Goal: Transaction & Acquisition: Purchase product/service

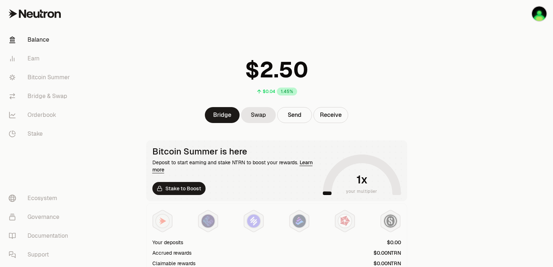
click at [335, 119] on button "Receive" at bounding box center [331, 115] width 35 height 16
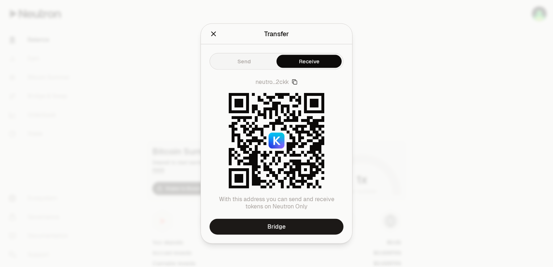
click at [295, 81] on icon "button" at bounding box center [295, 82] width 6 height 6
click at [211, 33] on icon "Close" at bounding box center [214, 34] width 8 height 8
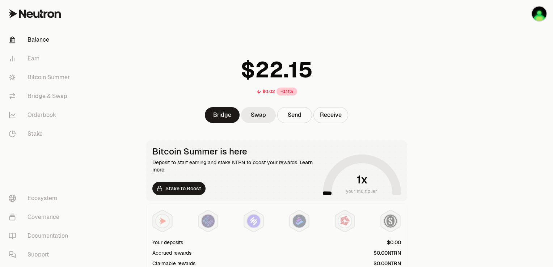
click at [253, 112] on link "Swap" at bounding box center [258, 115] width 35 height 16
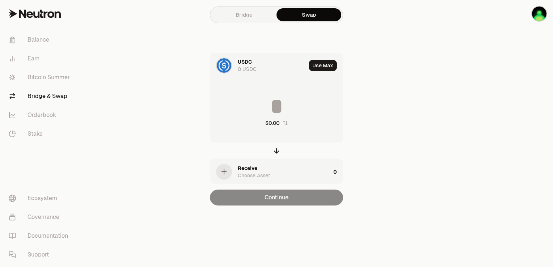
click at [249, 66] on div "0 USDC" at bounding box center [247, 69] width 19 height 7
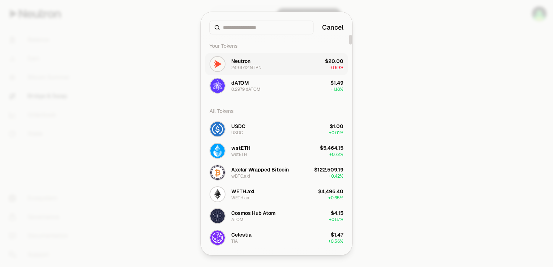
click at [245, 62] on div "Neutron" at bounding box center [240, 61] width 19 height 7
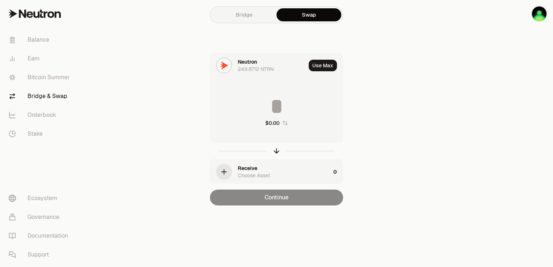
click at [263, 167] on div "Receive Choose Asset" at bounding box center [284, 172] width 93 height 14
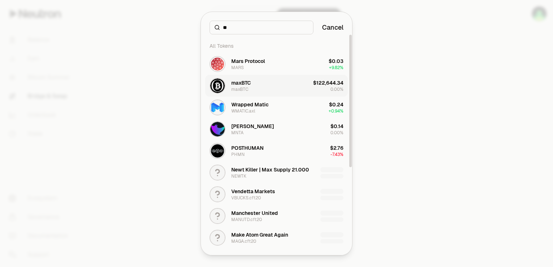
type input "**"
click at [245, 82] on div "maxBTC" at bounding box center [241, 82] width 20 height 7
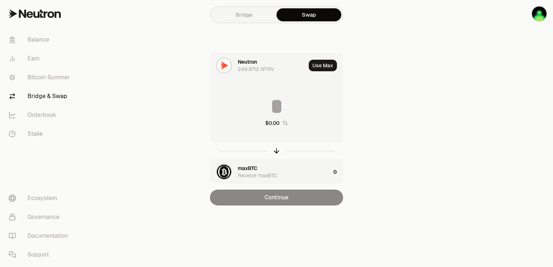
click at [266, 109] on input at bounding box center [276, 107] width 132 height 22
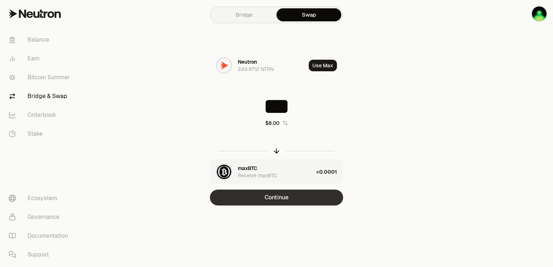
type input "***"
click at [269, 203] on button "Continue" at bounding box center [276, 198] width 133 height 16
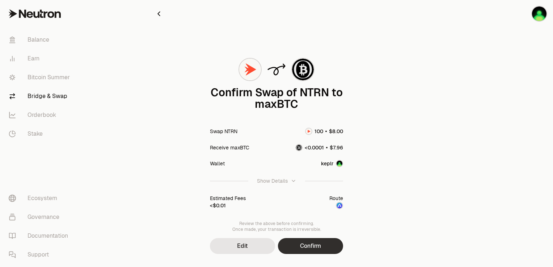
click at [312, 248] on button "Confirm" at bounding box center [310, 246] width 65 height 16
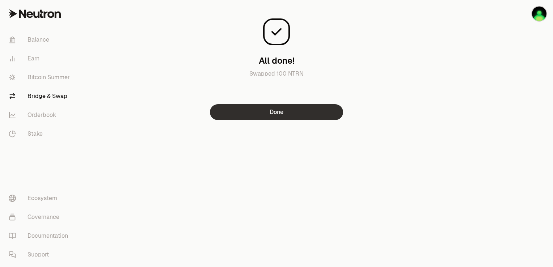
click at [284, 113] on button "Done" at bounding box center [276, 112] width 133 height 16
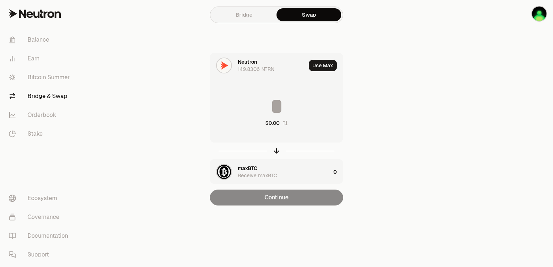
click at [259, 170] on div "maxBTC Receive maxBTC" at bounding box center [284, 172] width 93 height 14
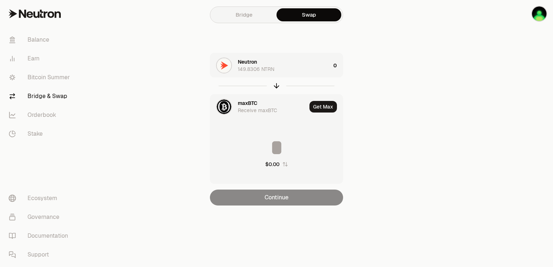
click at [245, 105] on div "maxBTC" at bounding box center [248, 103] width 20 height 7
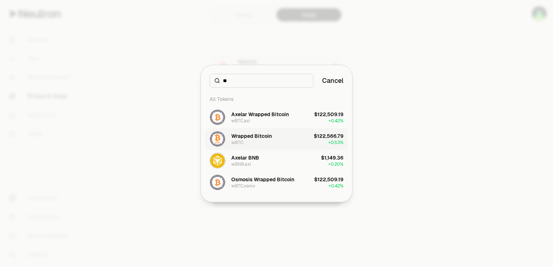
type input "**"
click at [253, 137] on div "Wrapped Bitcoin" at bounding box center [251, 135] width 41 height 7
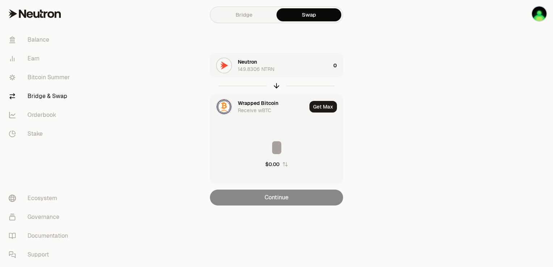
click at [274, 144] on input at bounding box center [276, 148] width 132 height 22
type input "***"
click at [40, 44] on link "Balance" at bounding box center [40, 39] width 75 height 19
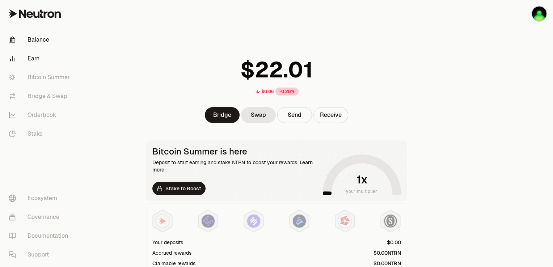
click at [40, 58] on link "Earn" at bounding box center [40, 58] width 75 height 19
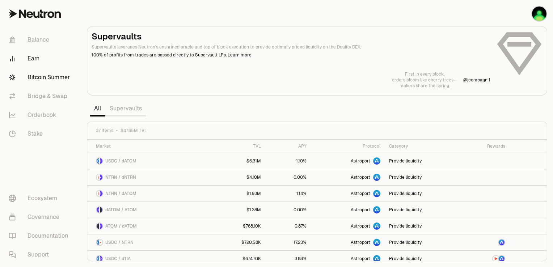
click at [41, 79] on link "Bitcoin Summer" at bounding box center [40, 77] width 75 height 19
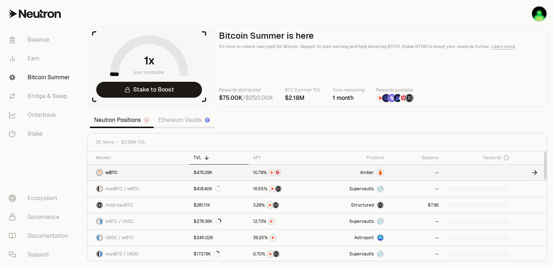
click at [366, 171] on span "Amber" at bounding box center [367, 173] width 14 height 6
click at [36, 42] on link "Balance" at bounding box center [40, 39] width 75 height 19
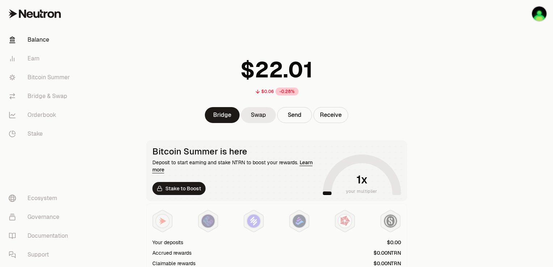
click at [263, 112] on link "Swap" at bounding box center [258, 115] width 35 height 16
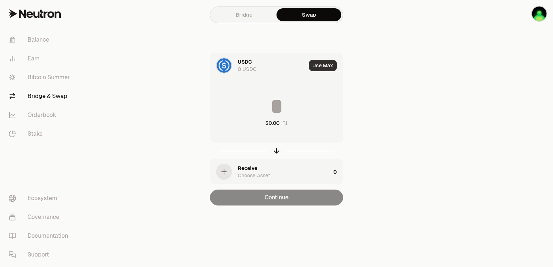
click at [316, 67] on button "Use Max" at bounding box center [323, 66] width 28 height 12
click at [251, 63] on div "USDC 0 USDC" at bounding box center [269, 65] width 63 height 14
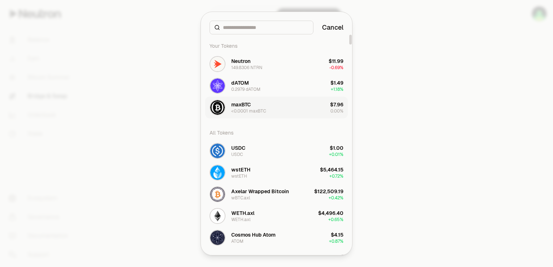
click at [252, 102] on div "maxBTC <0.0001 maxBTC" at bounding box center [248, 107] width 35 height 13
type input "**********"
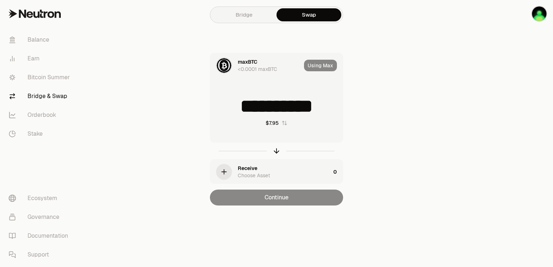
click at [256, 168] on div "Receive Choose Asset" at bounding box center [284, 172] width 93 height 14
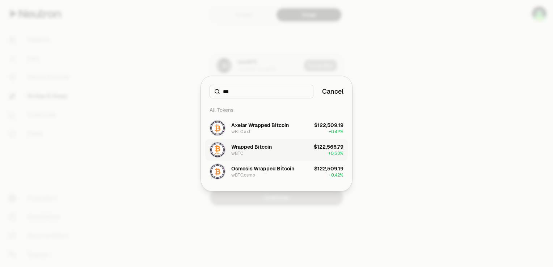
type input "***"
click at [248, 147] on div "Wrapped Bitcoin" at bounding box center [251, 146] width 41 height 7
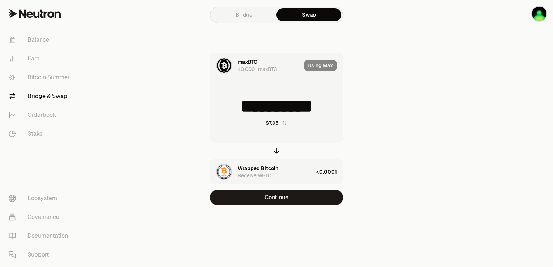
click at [313, 67] on div "Using Max" at bounding box center [323, 65] width 39 height 25
drag, startPoint x: 298, startPoint y: 103, endPoint x: 352, endPoint y: 104, distance: 54.0
click at [352, 104] on div "**********" at bounding box center [276, 129] width 243 height 153
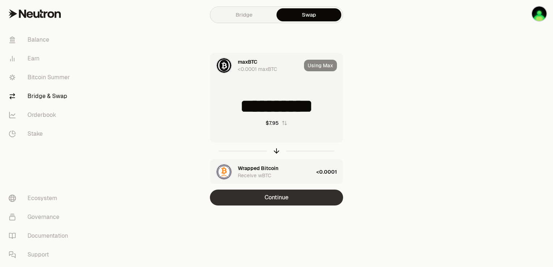
click at [272, 196] on button "Continue" at bounding box center [276, 198] width 133 height 16
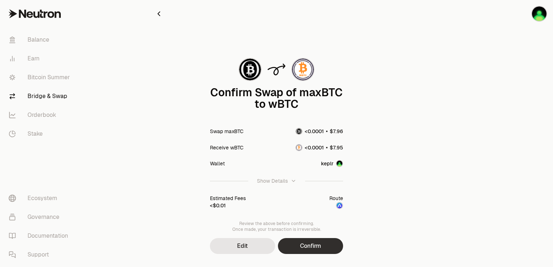
click at [305, 247] on button "Confirm" at bounding box center [310, 246] width 65 height 16
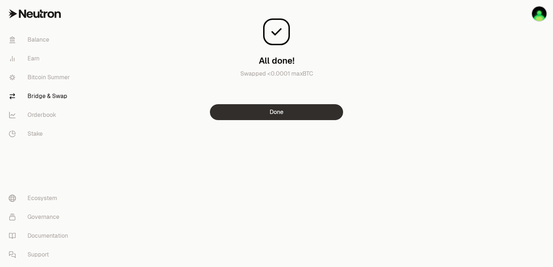
click at [302, 116] on button "Done" at bounding box center [276, 112] width 133 height 16
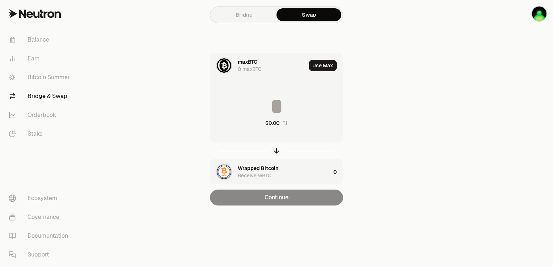
click at [248, 63] on div "maxBTC" at bounding box center [248, 61] width 20 height 7
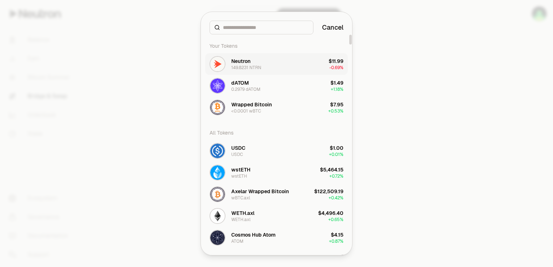
click at [259, 59] on div "Neutron 149.8231 NTRN" at bounding box center [246, 64] width 30 height 13
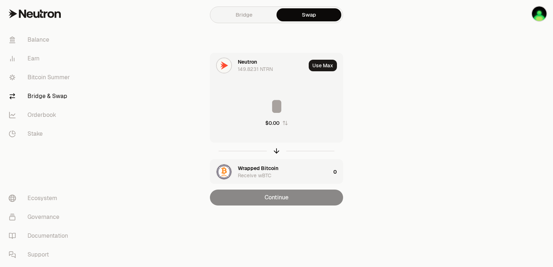
click at [261, 165] on div "Wrapped Bitcoin" at bounding box center [258, 168] width 41 height 7
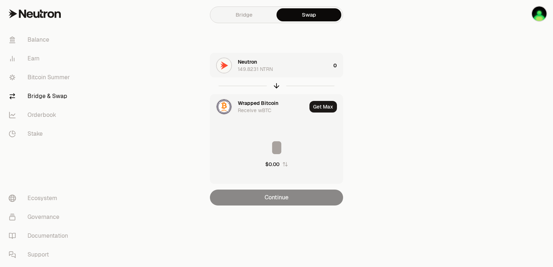
click at [257, 105] on div "Wrapped Bitcoin" at bounding box center [258, 103] width 41 height 7
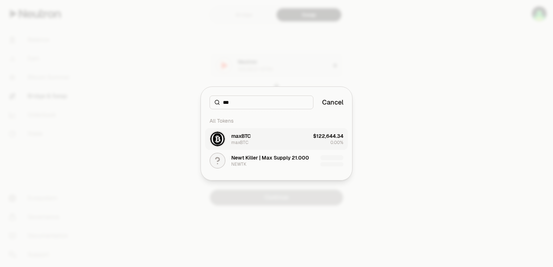
type input "***"
click at [245, 139] on div "maxBTC" at bounding box center [241, 135] width 20 height 7
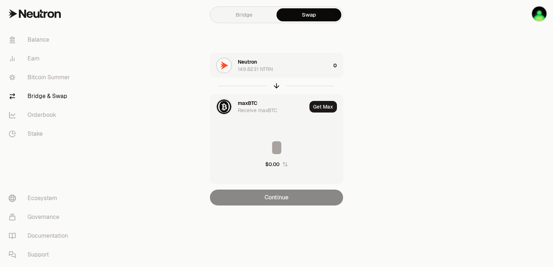
click at [278, 144] on input at bounding box center [276, 148] width 132 height 22
type input "***"
drag, startPoint x: 298, startPoint y: 143, endPoint x: 243, endPoint y: 150, distance: 55.5
click at [243, 150] on input "***" at bounding box center [276, 148] width 132 height 22
click at [305, 65] on div "Neutron 149.8231 NTRN" at bounding box center [284, 65] width 93 height 14
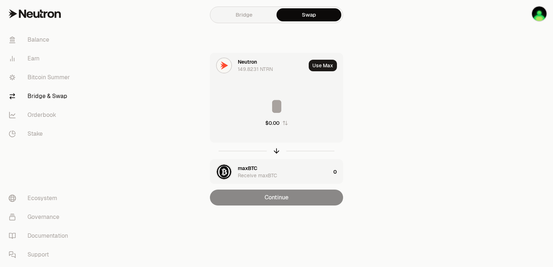
click at [281, 102] on input at bounding box center [276, 107] width 132 height 22
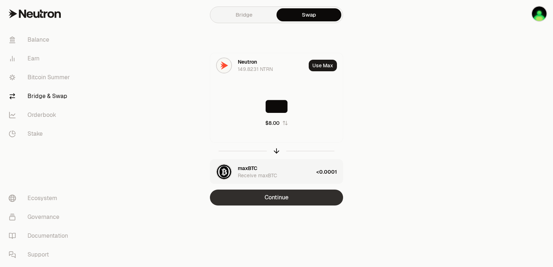
type input "***"
click at [275, 199] on button "Continue" at bounding box center [276, 198] width 133 height 16
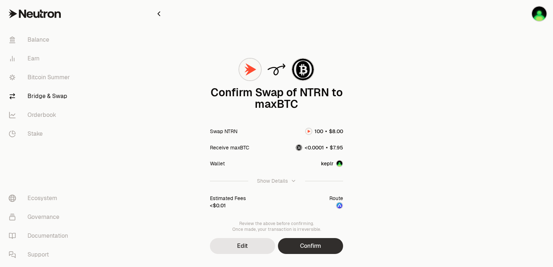
click at [307, 250] on button "Confirm" at bounding box center [310, 246] width 65 height 16
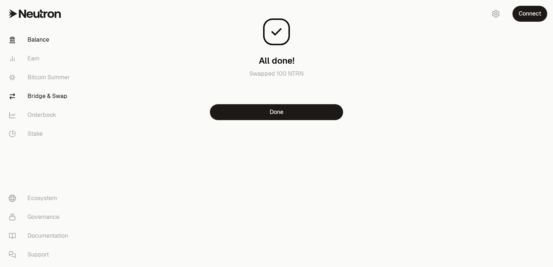
click at [38, 38] on link "Balance" at bounding box center [40, 39] width 75 height 19
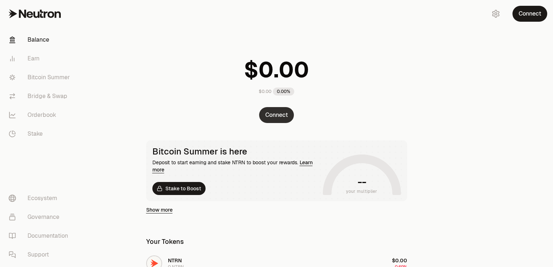
click at [278, 116] on button "Connect" at bounding box center [276, 115] width 35 height 16
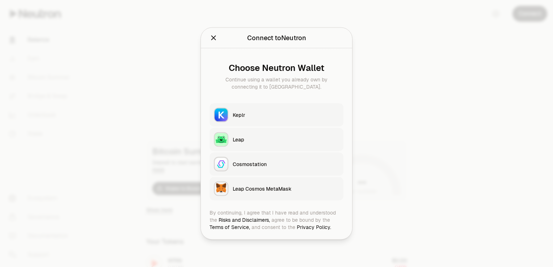
click at [260, 116] on div "Keplr" at bounding box center [286, 115] width 106 height 7
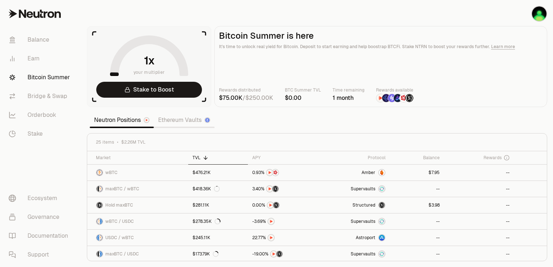
click at [412, 140] on div "25 items $2.26M TVL" at bounding box center [317, 142] width 442 height 6
click at [365, 205] on span "Structured" at bounding box center [364, 205] width 23 height 6
click at [153, 92] on link "Stake to Boost" at bounding box center [149, 90] width 106 height 16
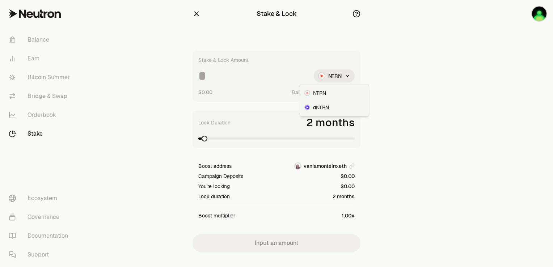
click at [327, 76] on html "Balance Earn Bitcoin Summer Bridge & Swap Orderbook Stake Ecosystem Governance …" at bounding box center [276, 141] width 553 height 282
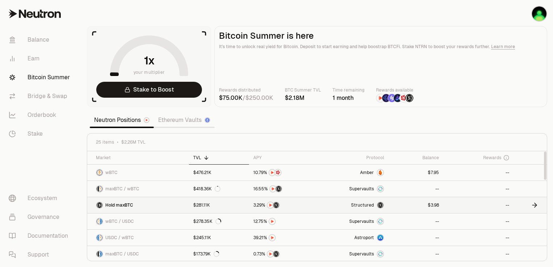
click at [535, 204] on icon at bounding box center [534, 205] width 7 height 7
click at [478, 115] on section "your multiplier Stake to Boost Bitcoin Summer is here It's time to unlock real …" at bounding box center [317, 133] width 472 height 267
click at [358, 219] on span "Supervaults" at bounding box center [361, 222] width 25 height 6
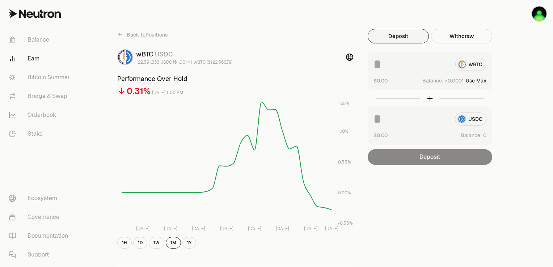
click at [481, 77] on button "Use Max" at bounding box center [476, 80] width 21 height 7
type input "**********"
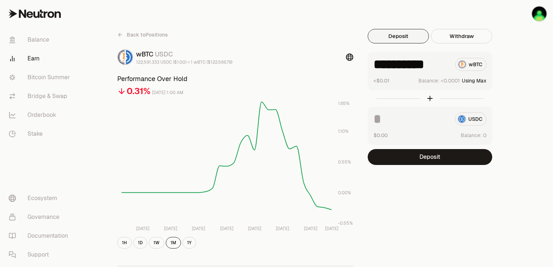
click at [134, 37] on span "Back to Positions" at bounding box center [147, 34] width 41 height 7
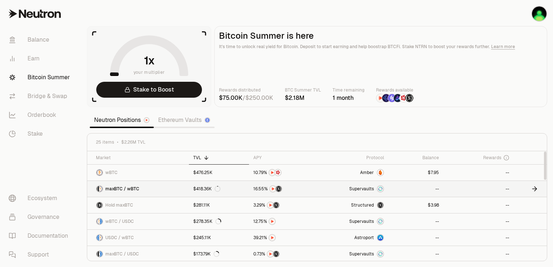
click at [362, 190] on span "Supervaults" at bounding box center [361, 189] width 25 height 6
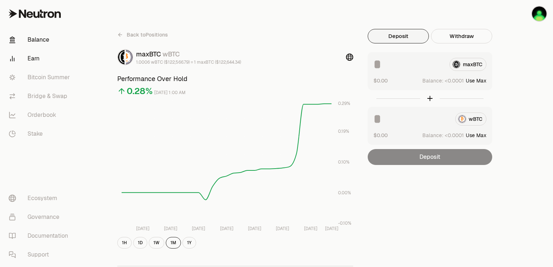
click at [41, 37] on link "Balance" at bounding box center [40, 39] width 75 height 19
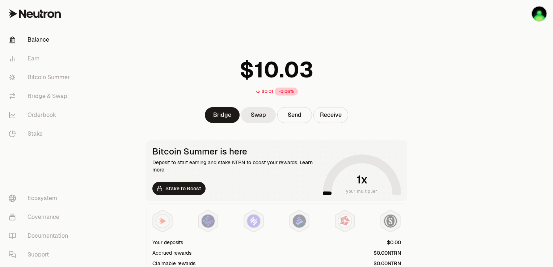
click at [257, 113] on link "Swap" at bounding box center [258, 115] width 35 height 16
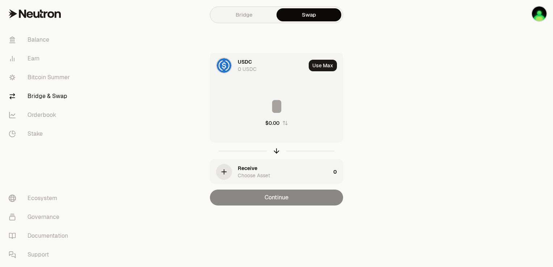
click at [240, 63] on div "USDC" at bounding box center [245, 61] width 14 height 7
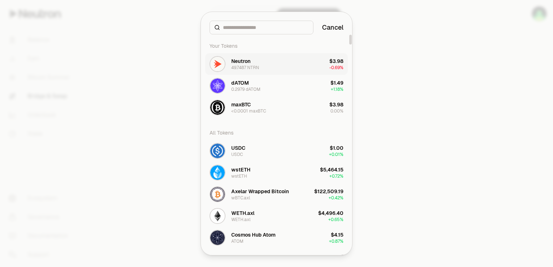
click at [249, 60] on div "Neutron" at bounding box center [240, 61] width 19 height 7
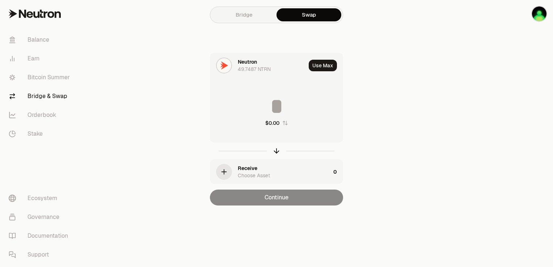
click at [278, 104] on input at bounding box center [276, 107] width 132 height 22
type input "**"
click at [251, 171] on div "Receive" at bounding box center [248, 168] width 20 height 7
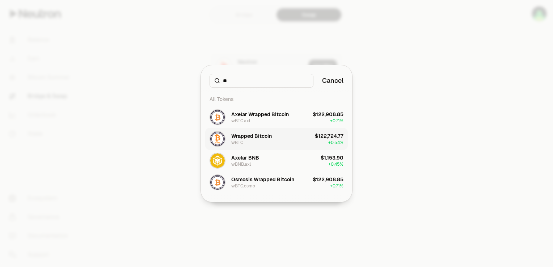
type input "**"
click at [253, 139] on div "Wrapped Bitcoin" at bounding box center [251, 135] width 41 height 7
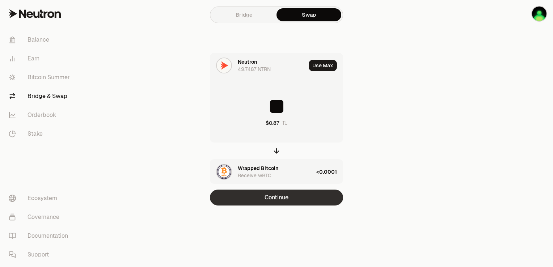
click at [276, 199] on button "Continue" at bounding box center [276, 198] width 133 height 16
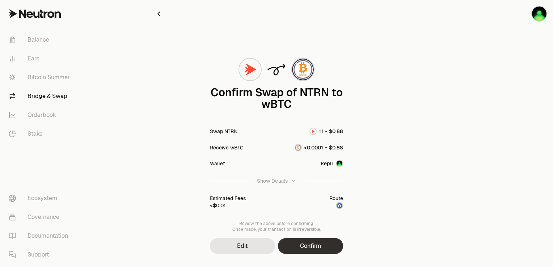
click at [301, 244] on button "Confirm" at bounding box center [310, 246] width 65 height 16
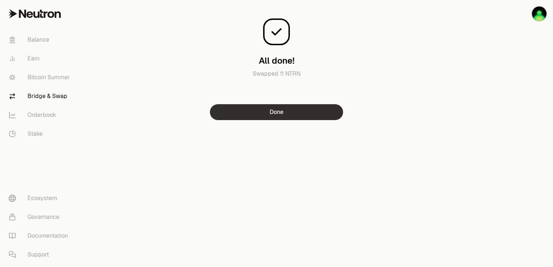
click at [299, 114] on button "Done" at bounding box center [276, 112] width 133 height 16
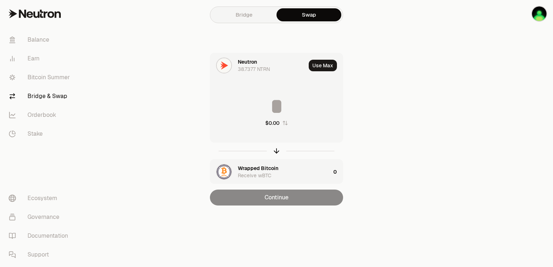
click at [271, 167] on div "Wrapped Bitcoin" at bounding box center [258, 168] width 41 height 7
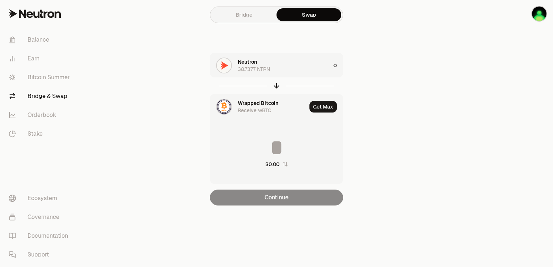
click at [264, 104] on div "Wrapped Bitcoin" at bounding box center [258, 103] width 41 height 7
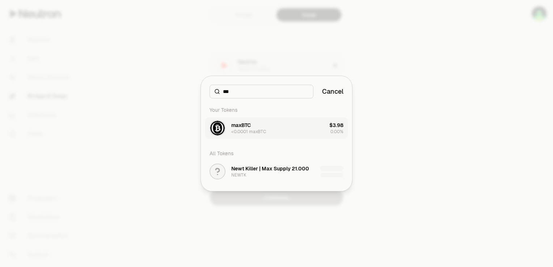
type input "***"
click at [254, 124] on div "maxBTC <0.0001 maxBTC" at bounding box center [248, 128] width 35 height 13
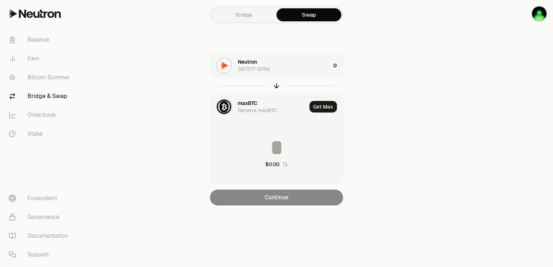
click at [272, 138] on input at bounding box center [276, 148] width 132 height 22
click at [279, 70] on div "Neutron 38.7377 NTRN" at bounding box center [284, 65] width 93 height 14
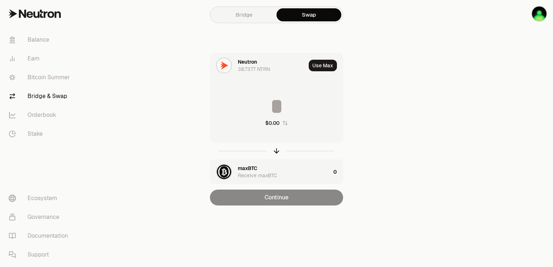
click at [275, 100] on input at bounding box center [276, 107] width 132 height 22
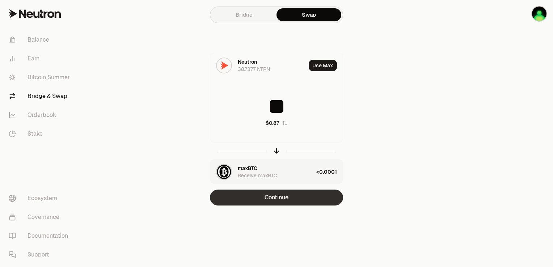
type input "**"
click at [286, 202] on button "Continue" at bounding box center [276, 198] width 133 height 16
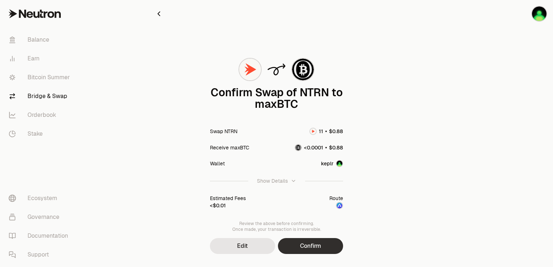
click at [306, 247] on button "Confirm" at bounding box center [310, 246] width 65 height 16
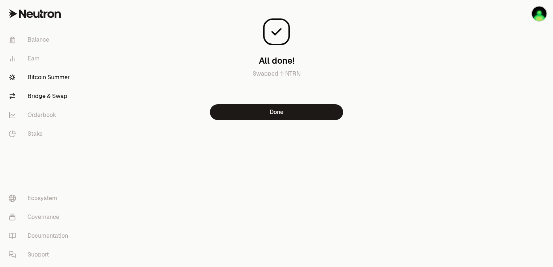
click at [64, 80] on link "Bitcoin Summer" at bounding box center [40, 77] width 75 height 19
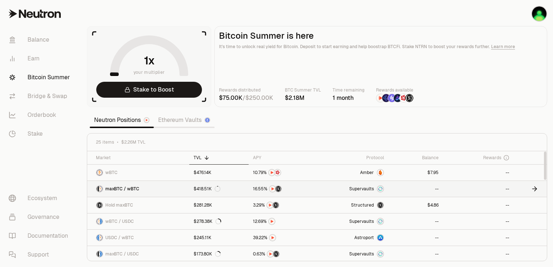
click at [365, 187] on span "Supervaults" at bounding box center [361, 189] width 25 height 6
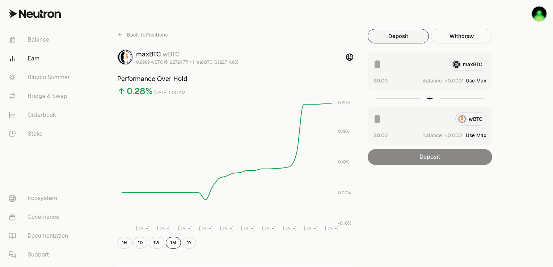
click at [471, 135] on button "Use Max" at bounding box center [476, 135] width 21 height 7
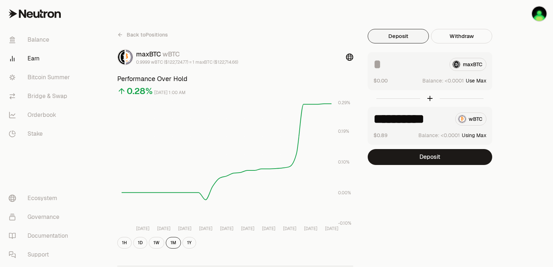
drag, startPoint x: 432, startPoint y: 117, endPoint x: 447, endPoint y: 119, distance: 15.6
click at [447, 119] on input "**********" at bounding box center [412, 119] width 76 height 13
type input "********"
click at [473, 80] on button "Use Max" at bounding box center [476, 80] width 21 height 7
type input "**********"
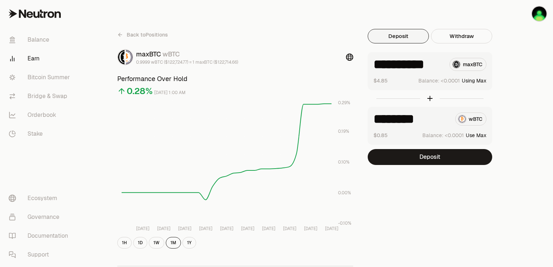
drag, startPoint x: 424, startPoint y: 64, endPoint x: 449, endPoint y: 64, distance: 25.3
click at [449, 64] on div "**********" at bounding box center [430, 64] width 113 height 13
click at [39, 44] on link "Balance" at bounding box center [40, 39] width 75 height 19
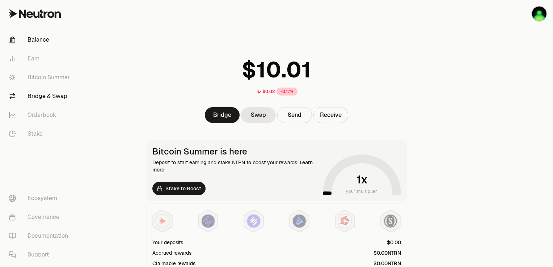
click at [45, 96] on link "Bridge & Swap" at bounding box center [40, 96] width 75 height 19
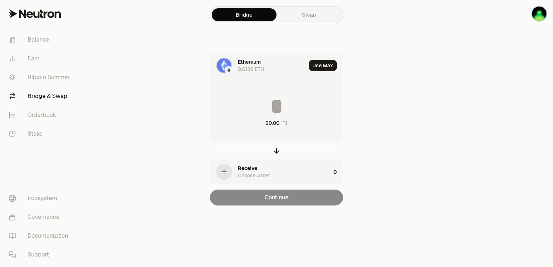
click at [252, 64] on div "Ethereum" at bounding box center [249, 61] width 23 height 7
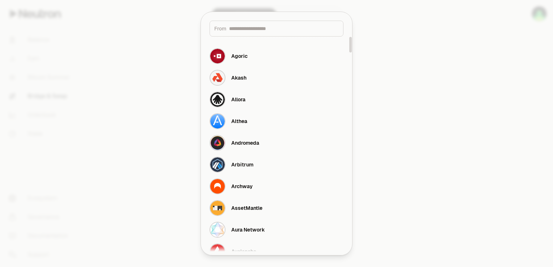
click at [142, 101] on div at bounding box center [276, 133] width 553 height 267
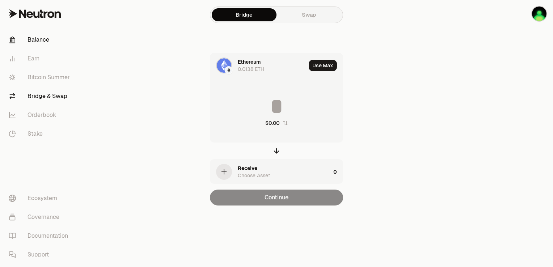
click at [37, 38] on link "Balance" at bounding box center [40, 39] width 75 height 19
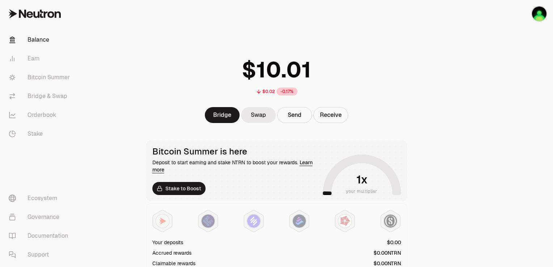
click at [258, 114] on link "Swap" at bounding box center [258, 115] width 35 height 16
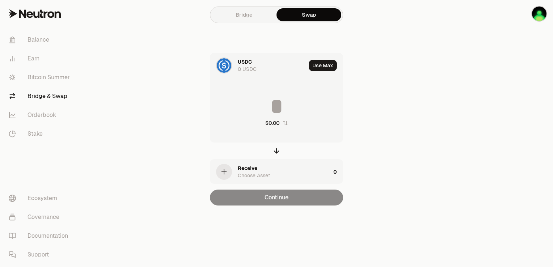
click at [241, 66] on div "0 USDC" at bounding box center [247, 69] width 19 height 7
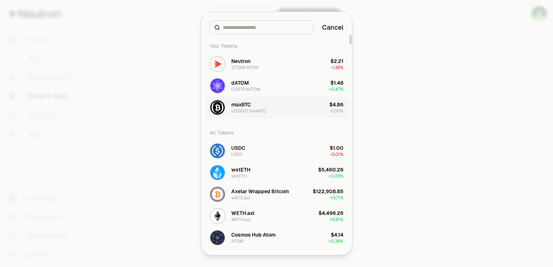
click at [243, 103] on div "maxBTC" at bounding box center [241, 104] width 20 height 7
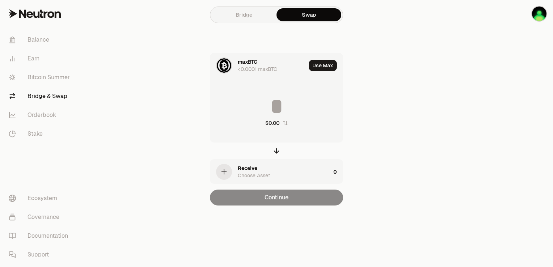
click at [252, 169] on div "Receive" at bounding box center [248, 168] width 20 height 7
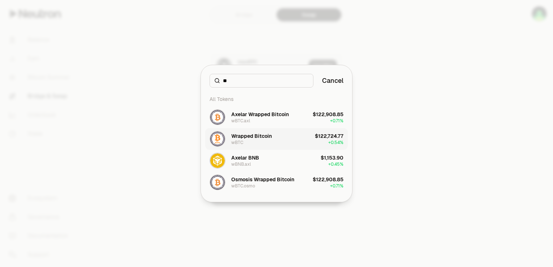
type input "**"
click at [252, 140] on div "Wrapped Bitcoin wBTC" at bounding box center [251, 138] width 41 height 13
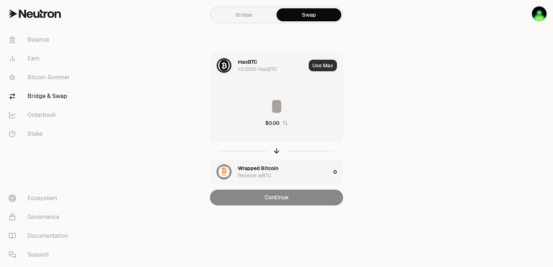
click at [319, 65] on button "Use Max" at bounding box center [323, 66] width 28 height 12
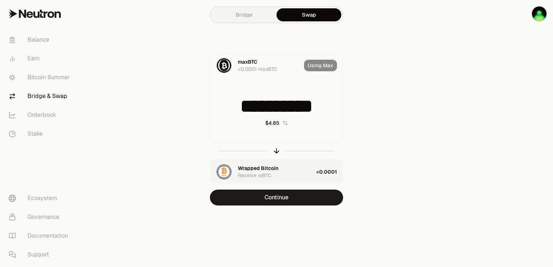
drag, startPoint x: 288, startPoint y: 104, endPoint x: 362, endPoint y: 104, distance: 74.6
click at [362, 104] on div "**********" at bounding box center [276, 129] width 243 height 153
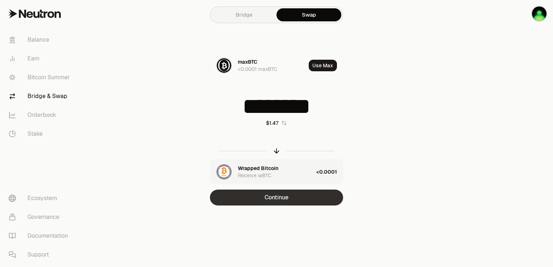
type input "********"
click at [284, 197] on button "Continue" at bounding box center [276, 198] width 133 height 16
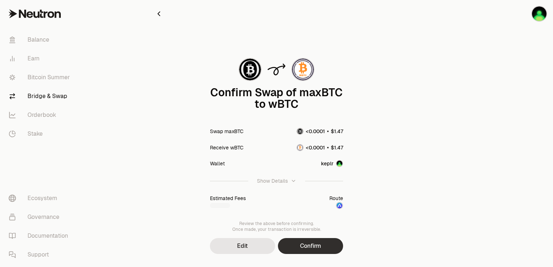
click at [297, 243] on button "Confirm" at bounding box center [310, 246] width 65 height 16
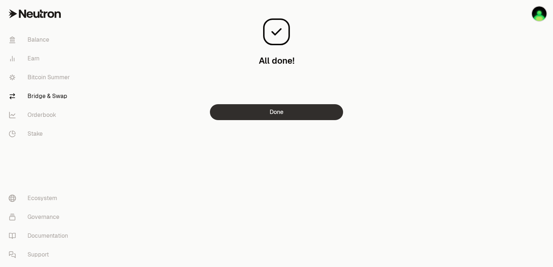
click at [281, 112] on button "Done" at bounding box center [276, 112] width 133 height 16
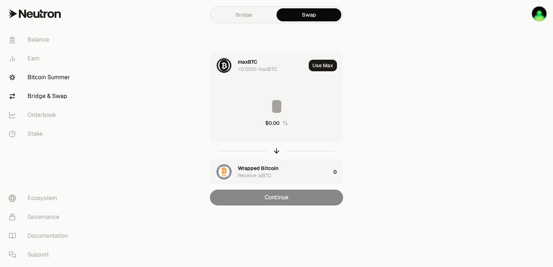
click at [61, 78] on link "Bitcoin Summer" at bounding box center [40, 77] width 75 height 19
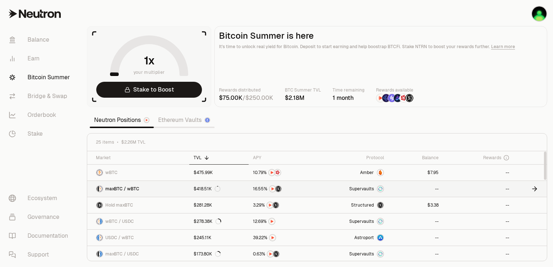
click at [368, 188] on span "Supervaults" at bounding box center [361, 189] width 25 height 6
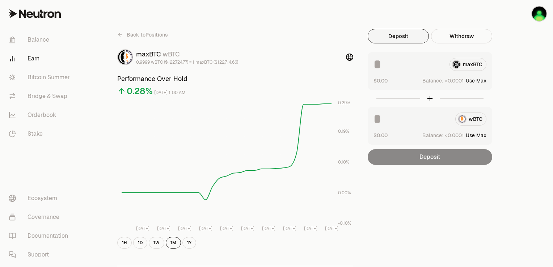
click at [471, 80] on button "Use Max" at bounding box center [476, 80] width 21 height 7
type input "**********"
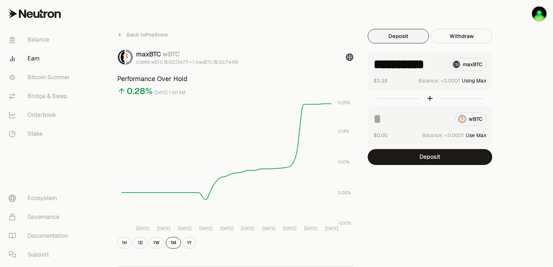
click at [474, 135] on button "Use Max" at bounding box center [476, 135] width 21 height 7
drag, startPoint x: 433, startPoint y: 118, endPoint x: 454, endPoint y: 117, distance: 21.4
click at [454, 117] on div "**********" at bounding box center [430, 119] width 113 height 13
type input "********"
drag, startPoint x: 414, startPoint y: 64, endPoint x: 475, endPoint y: 70, distance: 60.7
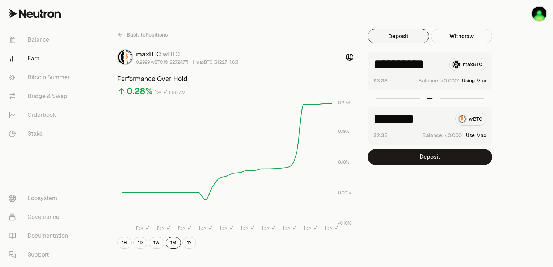
click at [475, 70] on div "**********" at bounding box center [430, 64] width 113 height 13
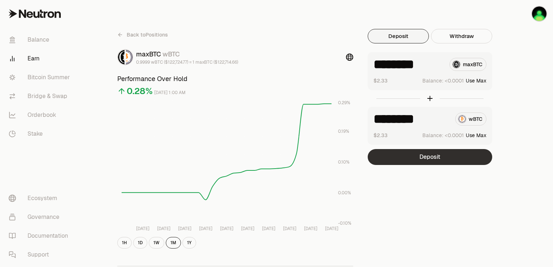
click at [431, 156] on button "Deposit" at bounding box center [430, 157] width 125 height 16
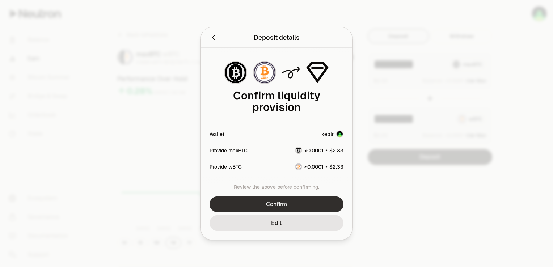
click at [305, 198] on button "Confirm" at bounding box center [277, 205] width 134 height 16
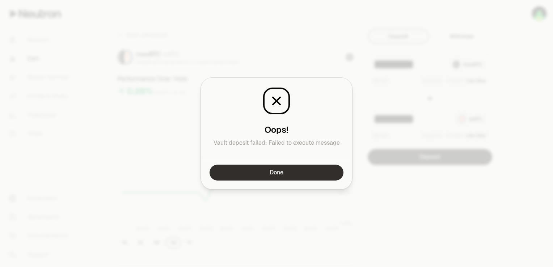
click at [297, 175] on button "Done" at bounding box center [277, 173] width 134 height 16
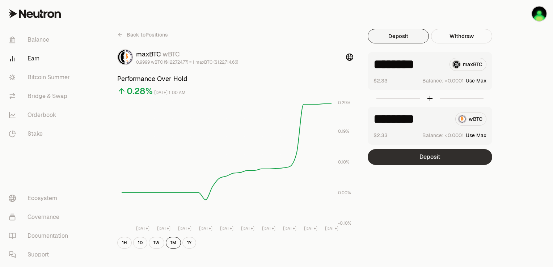
click at [416, 158] on button "Deposit" at bounding box center [430, 157] width 125 height 16
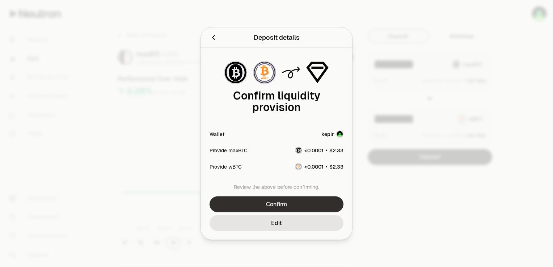
click at [295, 199] on button "Confirm" at bounding box center [277, 205] width 134 height 16
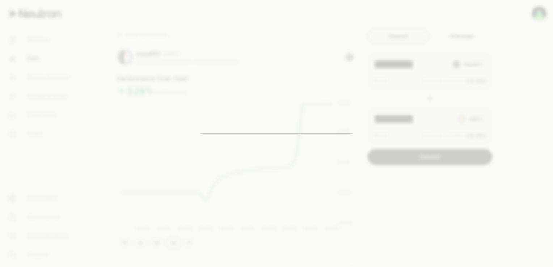
click at [400, 180] on div at bounding box center [276, 133] width 553 height 267
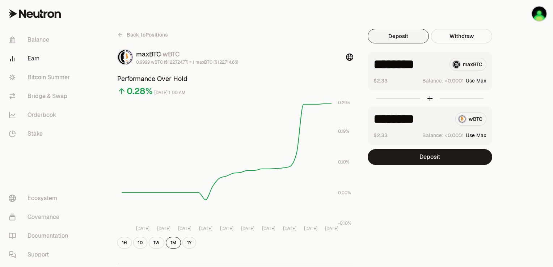
drag, startPoint x: 425, startPoint y: 64, endPoint x: 433, endPoint y: 64, distance: 8.3
click at [433, 64] on input "********" at bounding box center [409, 64] width 70 height 13
type input "********"
click at [418, 155] on button "Deposit" at bounding box center [430, 157] width 125 height 16
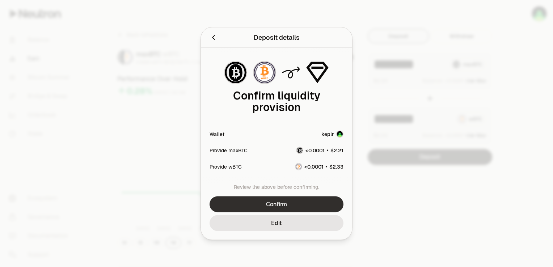
click at [282, 197] on button "Confirm" at bounding box center [277, 205] width 134 height 16
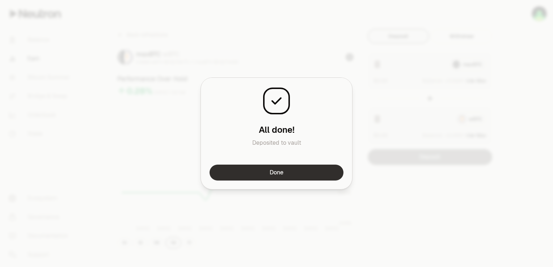
click at [282, 174] on button "Done" at bounding box center [277, 173] width 134 height 16
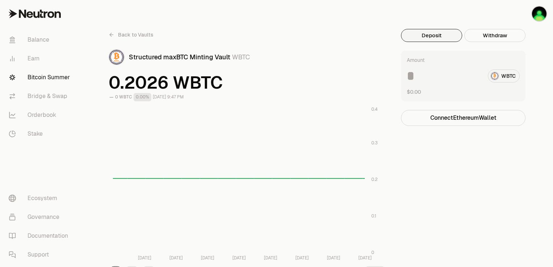
click at [494, 75] on div "WBTC" at bounding box center [463, 76] width 113 height 13
click at [465, 121] on button "Connect Ethereum Wallet" at bounding box center [463, 118] width 125 height 16
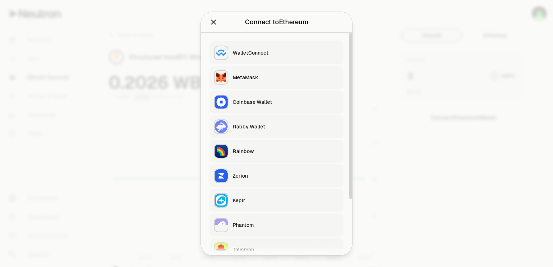
click at [316, 126] on div "Rabby Wallet" at bounding box center [286, 126] width 106 height 7
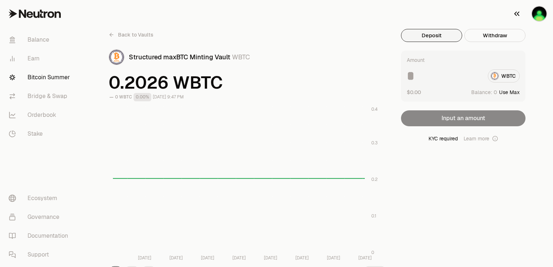
click at [539, 10] on img "button" at bounding box center [539, 14] width 14 height 14
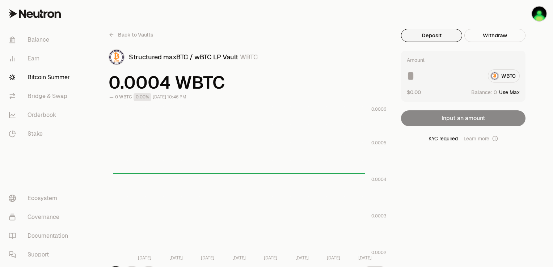
click at [506, 90] on button "Use Max" at bounding box center [509, 92] width 21 height 7
type input "*"
click at [506, 91] on button "Using Max" at bounding box center [507, 92] width 25 height 7
